Goal: Task Accomplishment & Management: Use online tool/utility

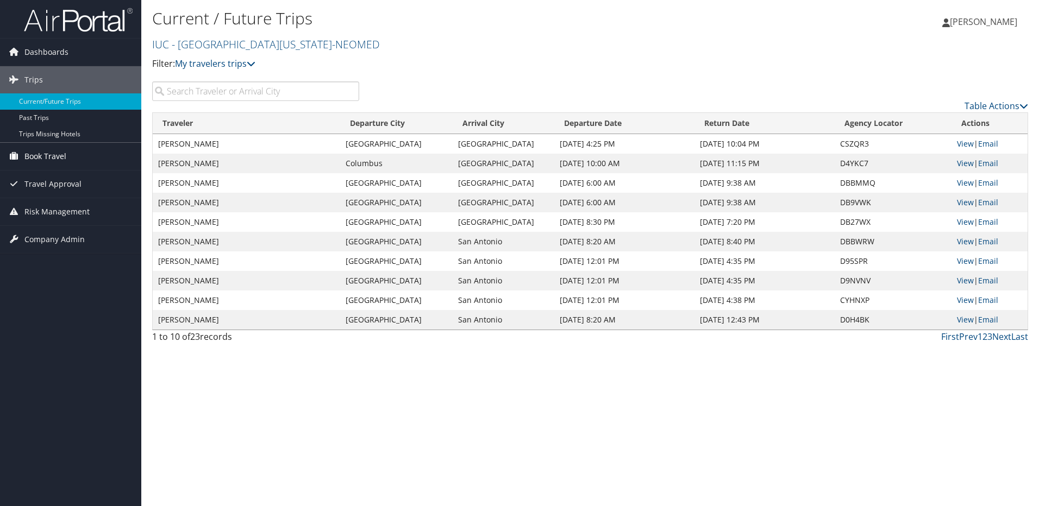
click at [40, 151] on span "Book Travel" at bounding box center [45, 156] width 42 height 27
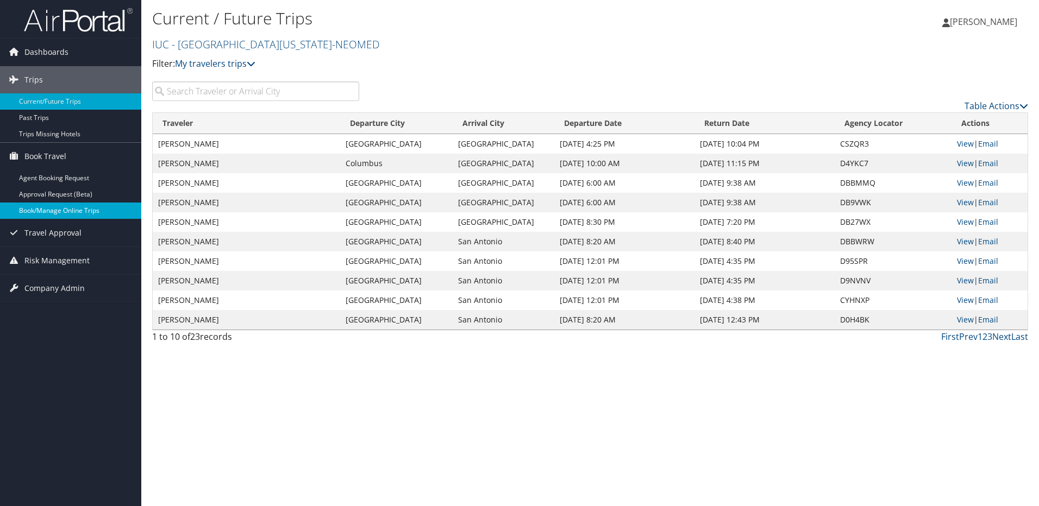
click at [56, 213] on link "Book/Manage Online Trips" at bounding box center [70, 211] width 141 height 16
